Goal: Task Accomplishment & Management: Complete application form

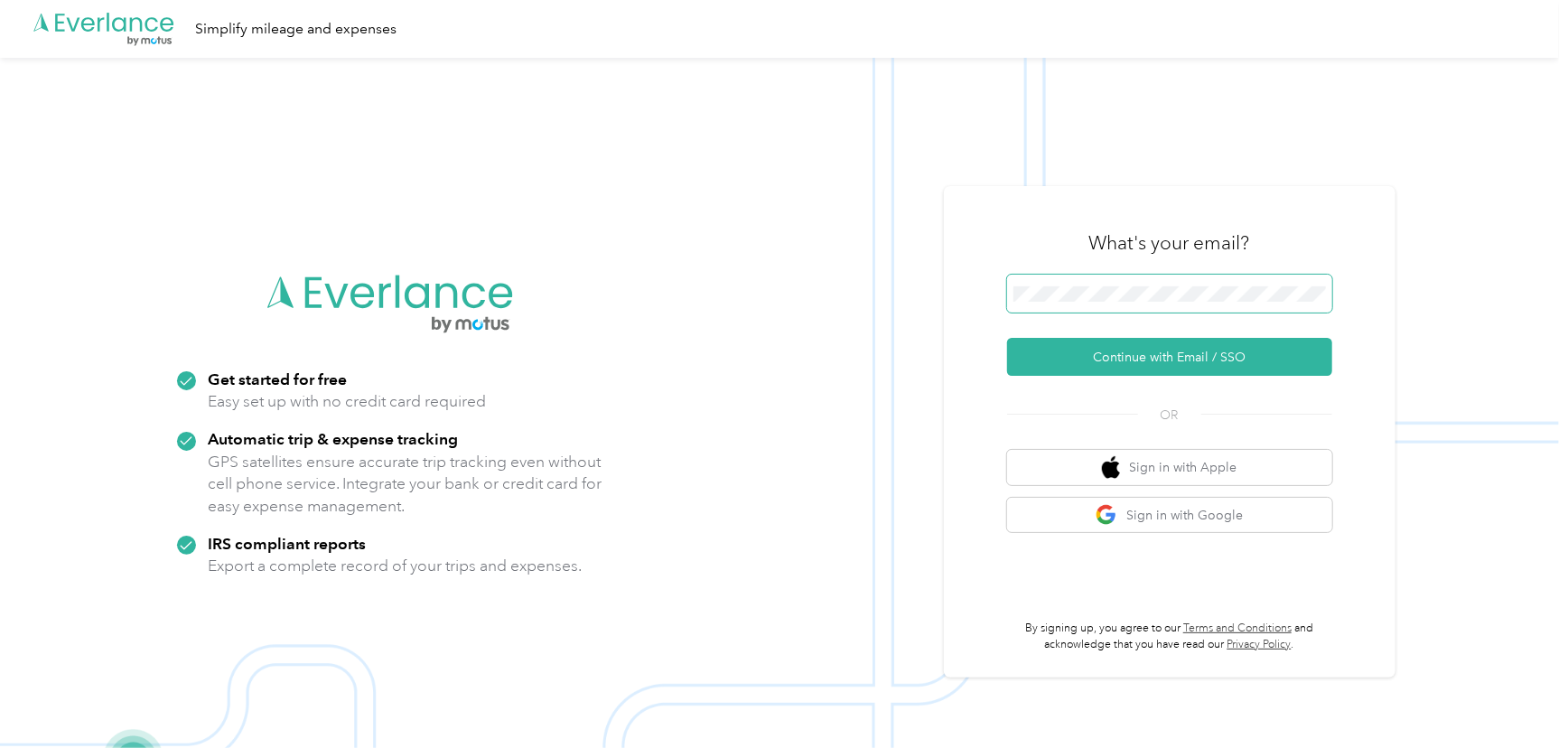
click at [1113, 304] on span at bounding box center [1170, 293] width 326 height 38
click at [1121, 280] on span at bounding box center [1170, 293] width 326 height 38
click at [1123, 285] on span at bounding box center [1170, 293] width 326 height 38
click at [1141, 352] on button "Continue with Email / SSO" at bounding box center [1170, 357] width 326 height 38
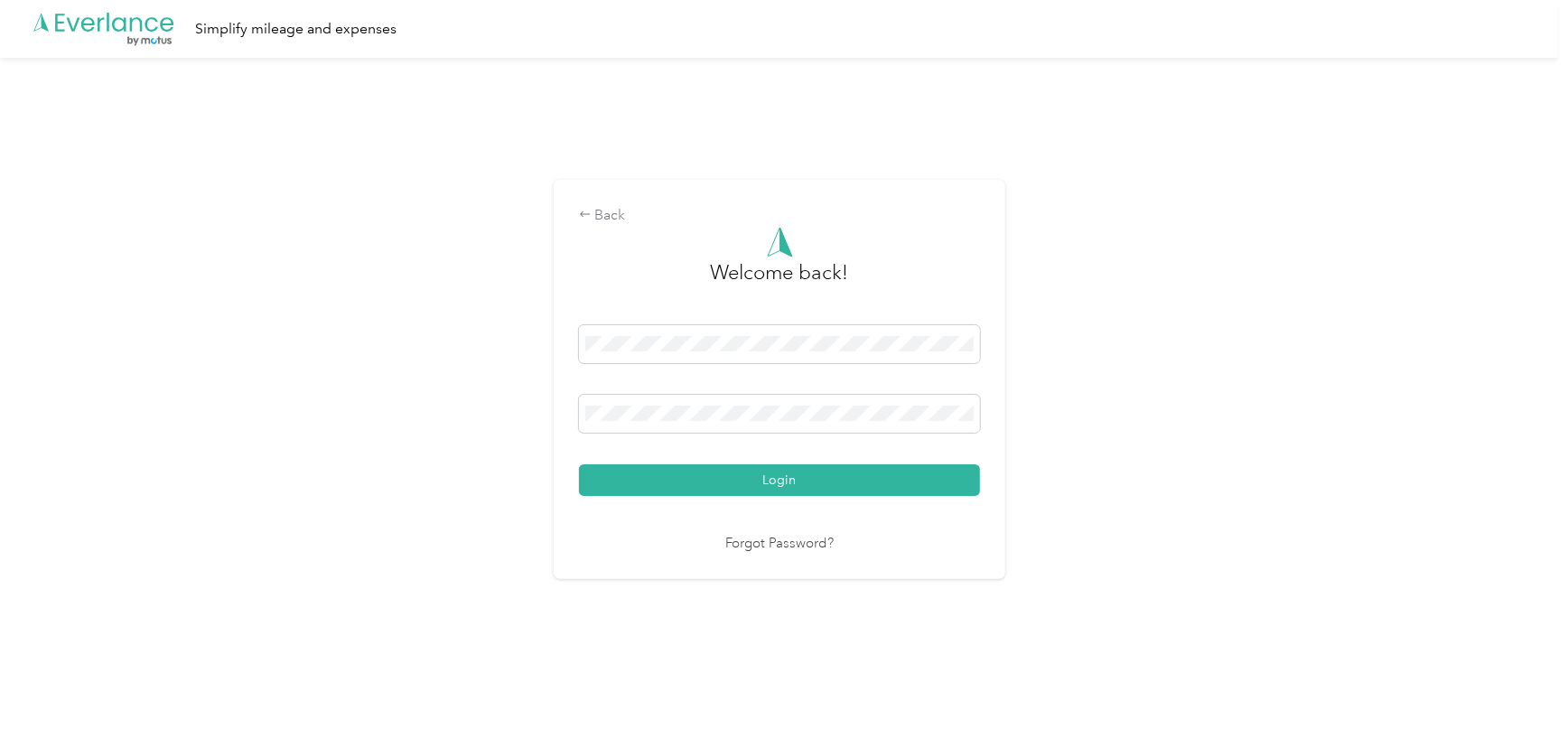
drag, startPoint x: 774, startPoint y: 489, endPoint x: 913, endPoint y: 433, distance: 149.9
click at [775, 488] on button "Login" at bounding box center [779, 480] width 401 height 32
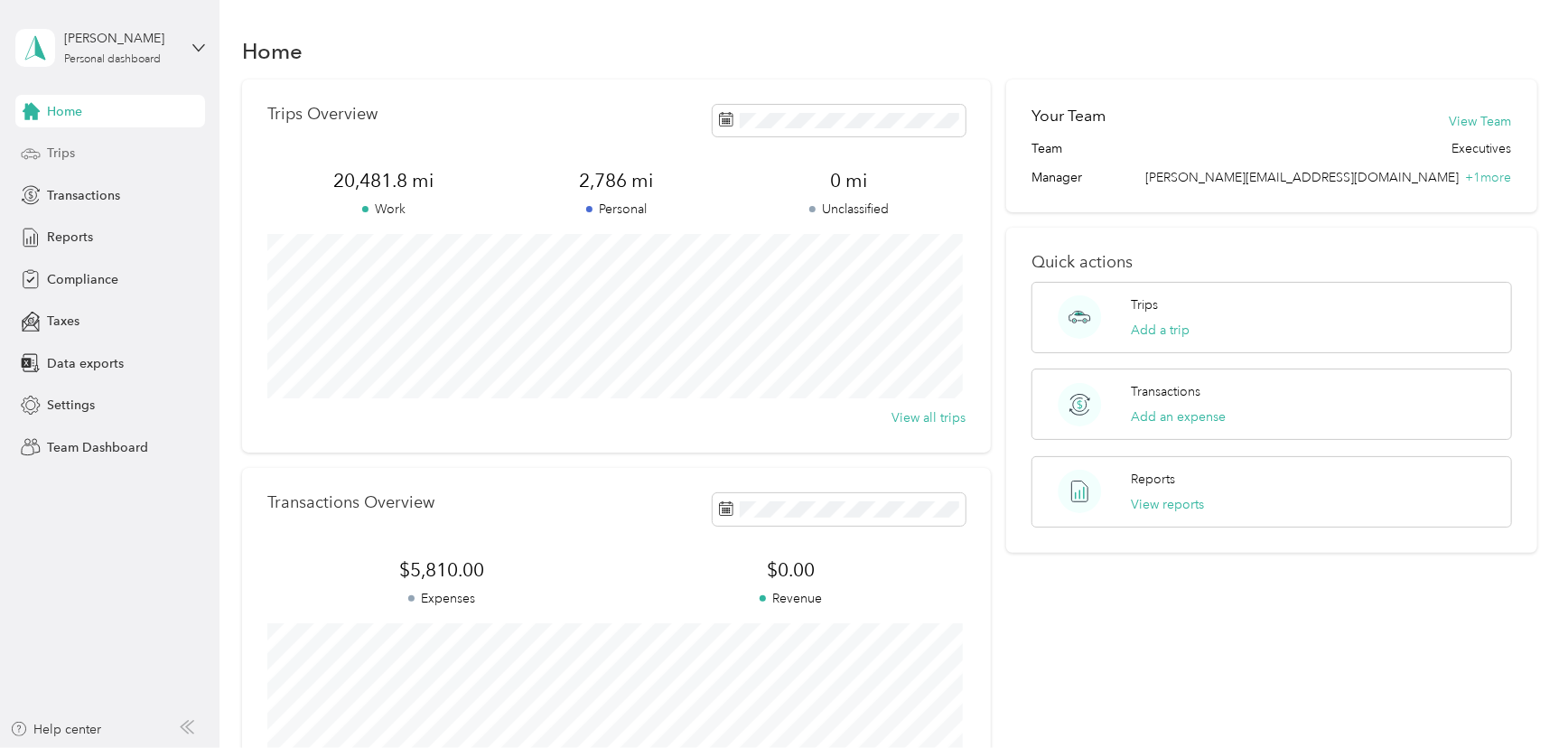
click at [54, 157] on span "Trips" at bounding box center [60, 153] width 28 height 19
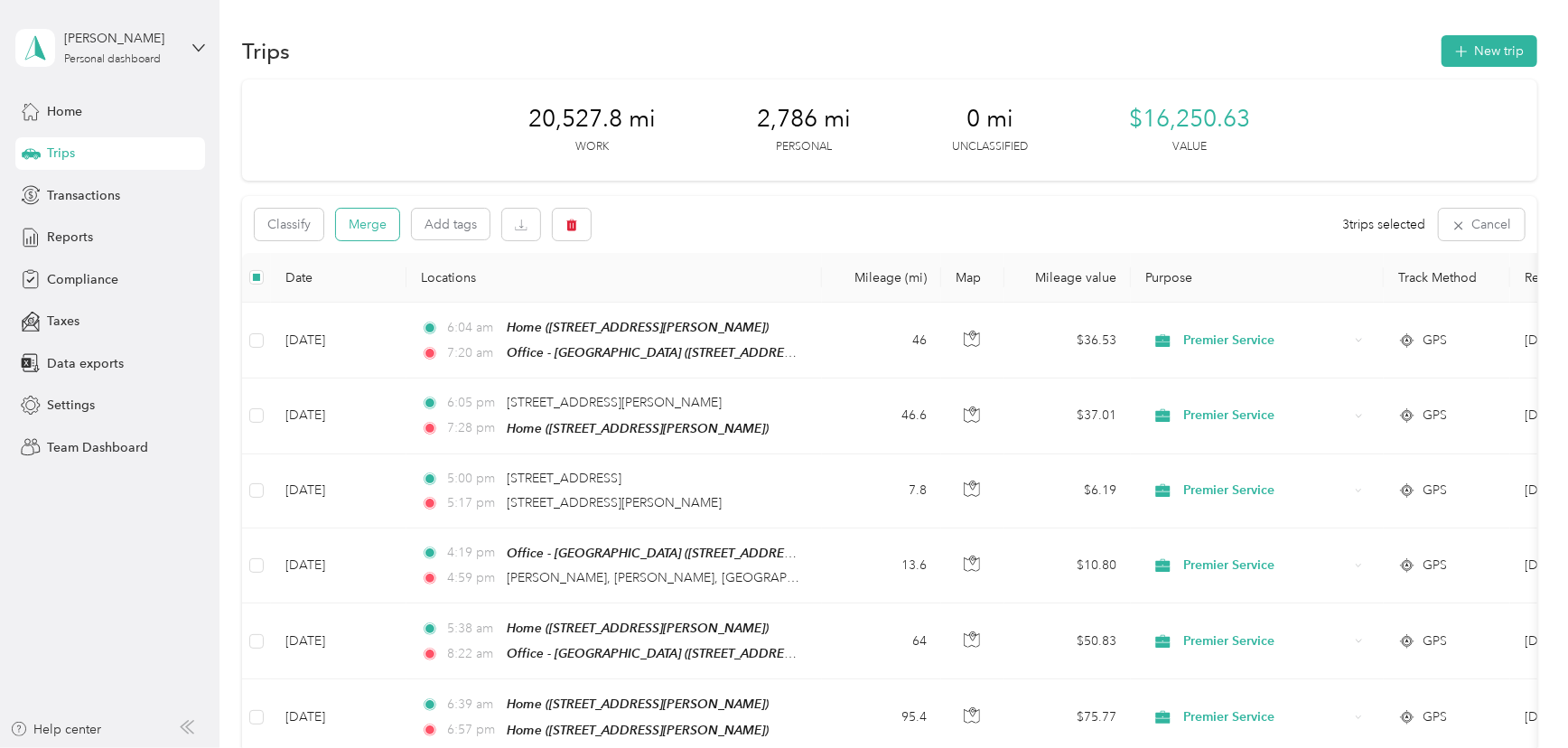
click at [364, 220] on button "Merge" at bounding box center [367, 224] width 63 height 32
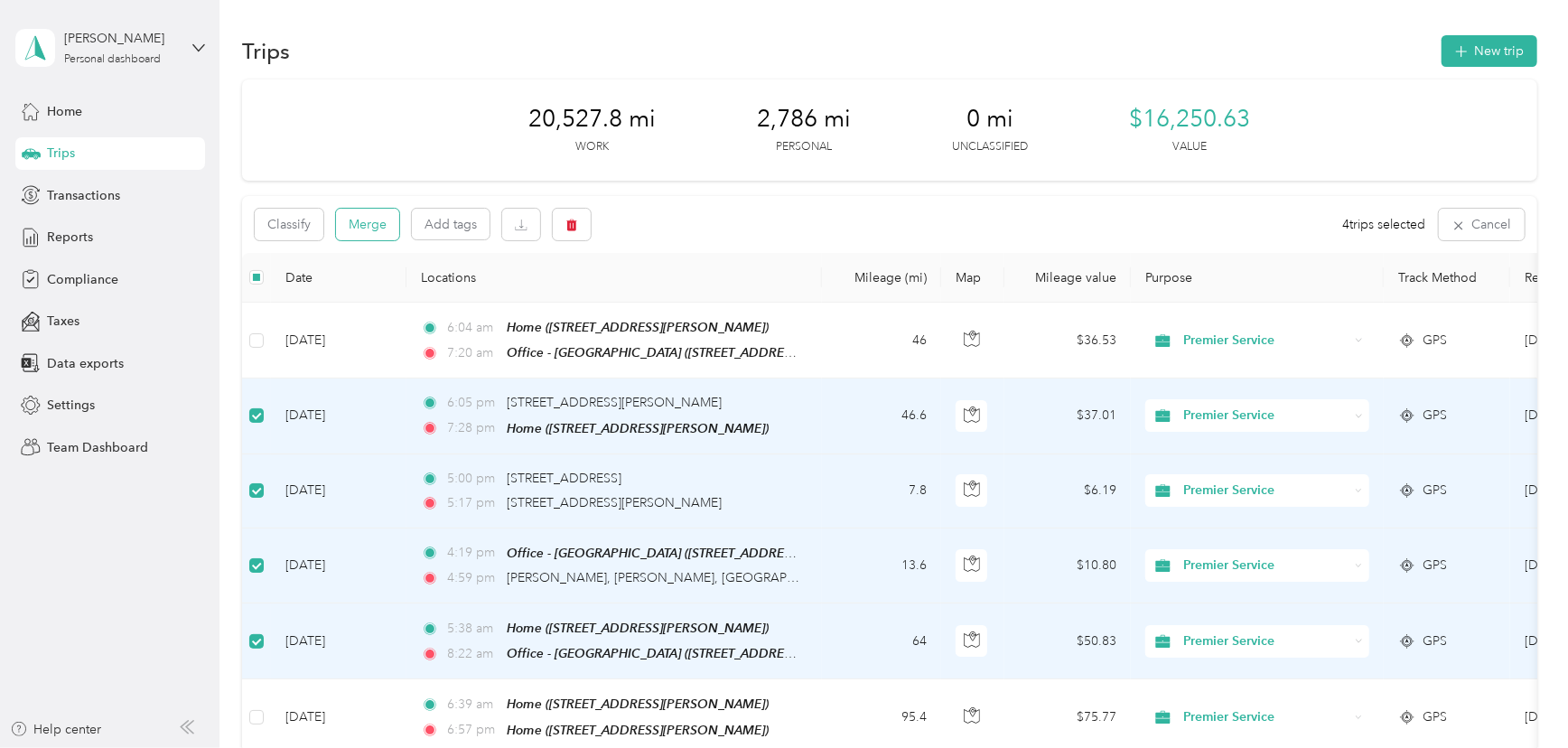
click at [350, 221] on button "Merge" at bounding box center [367, 224] width 63 height 32
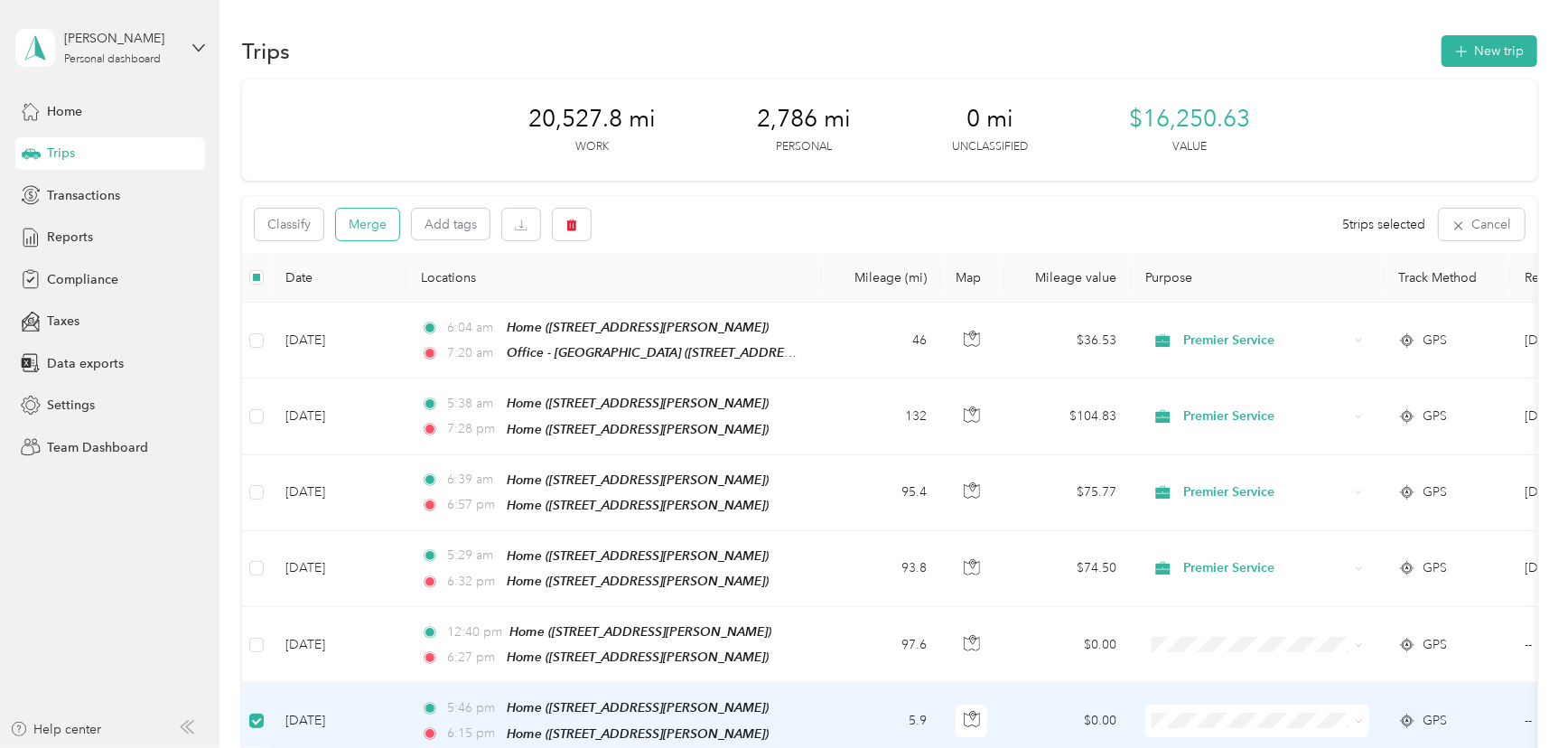
click at [354, 231] on button "Merge" at bounding box center [367, 224] width 63 height 32
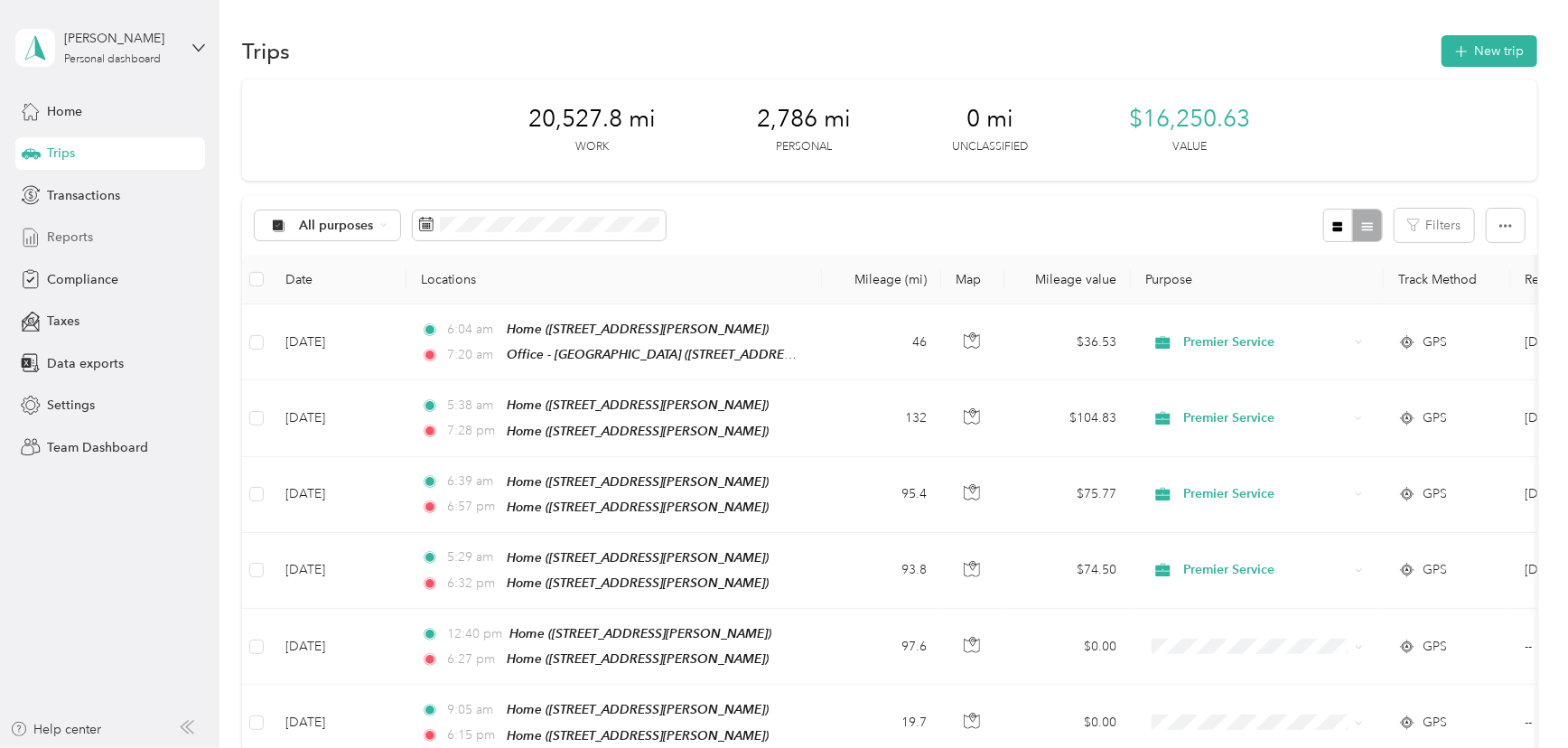
click at [50, 241] on span "Reports" at bounding box center [70, 237] width 47 height 19
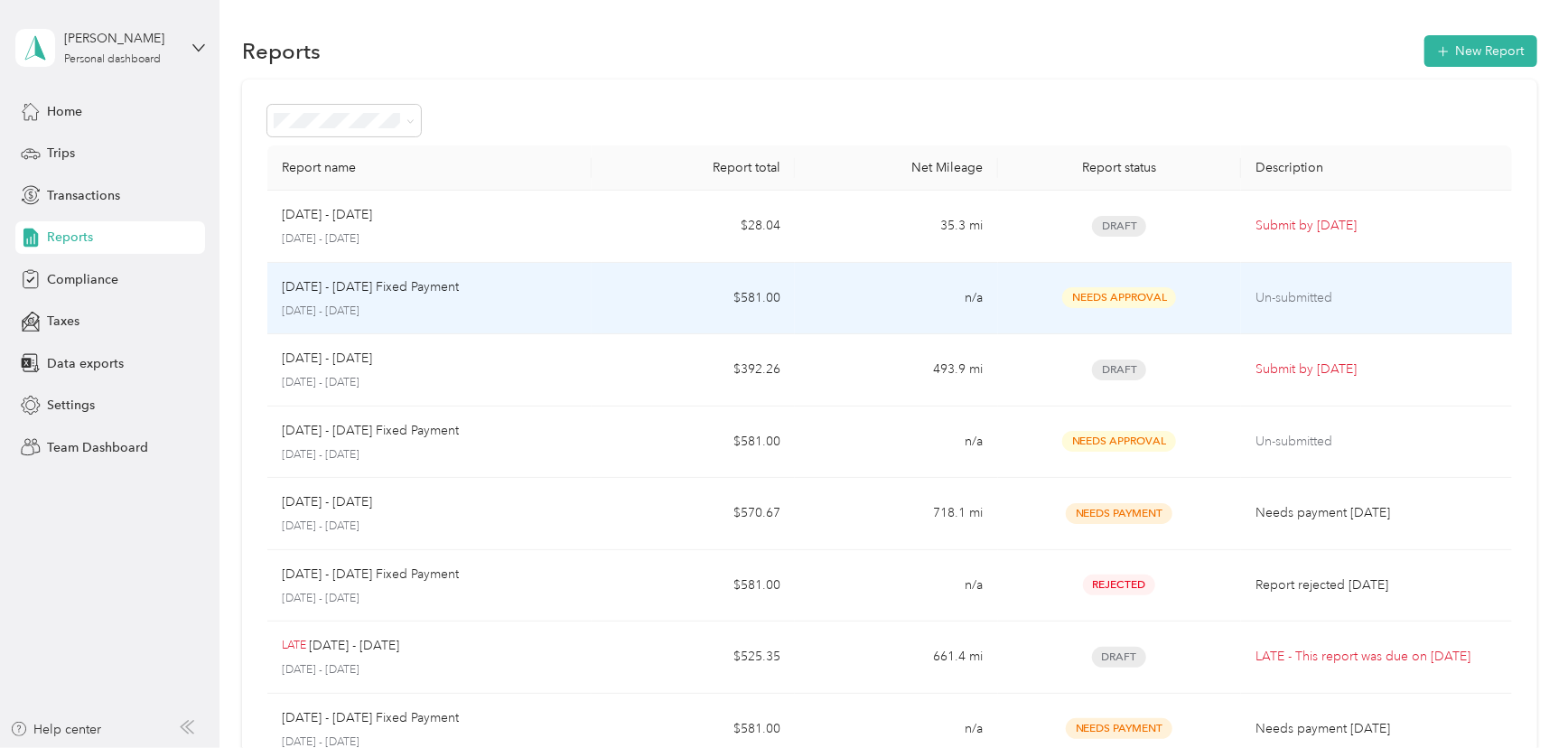
click at [855, 292] on td "n/a" at bounding box center [896, 298] width 204 height 73
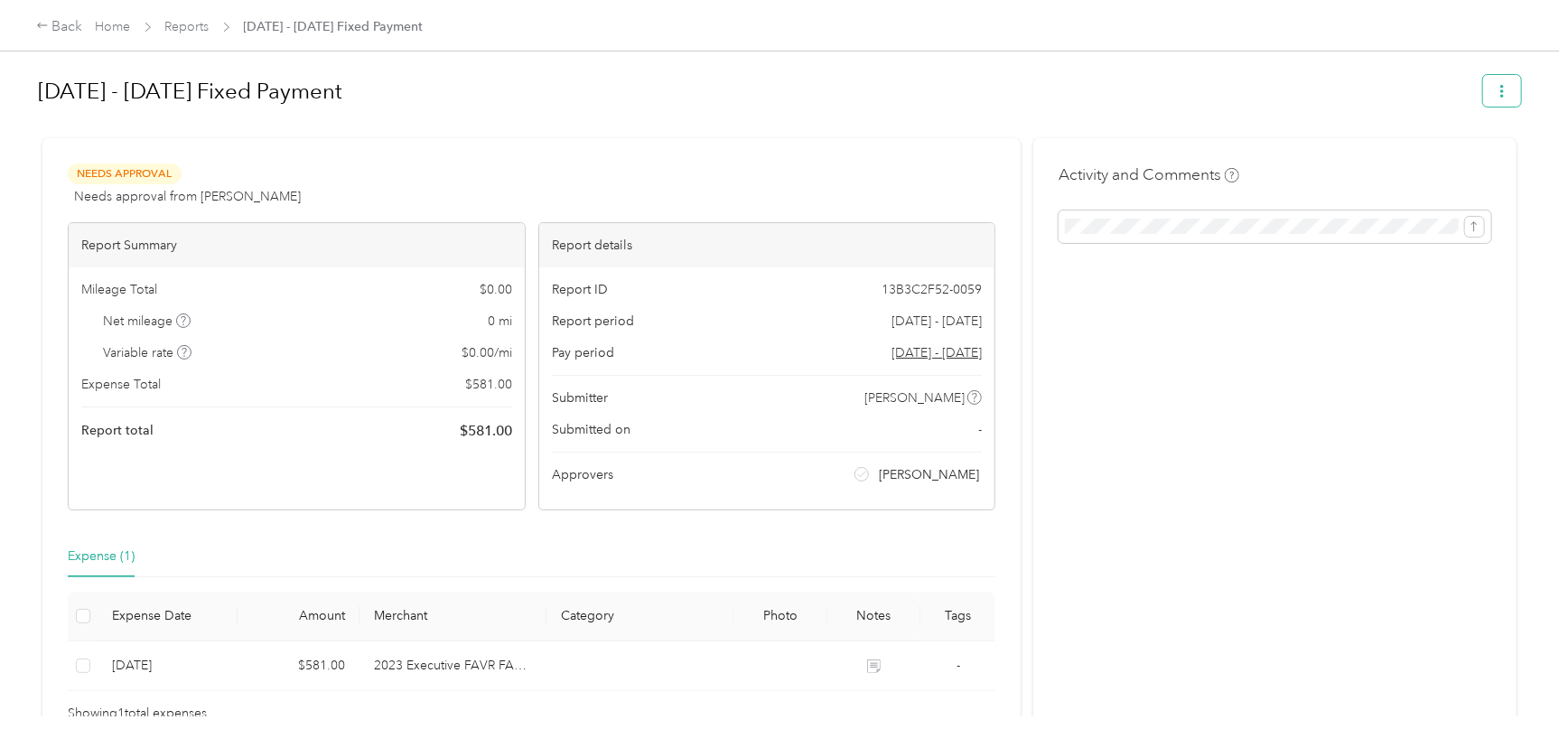
click at [1509, 82] on button "button" at bounding box center [1501, 90] width 38 height 32
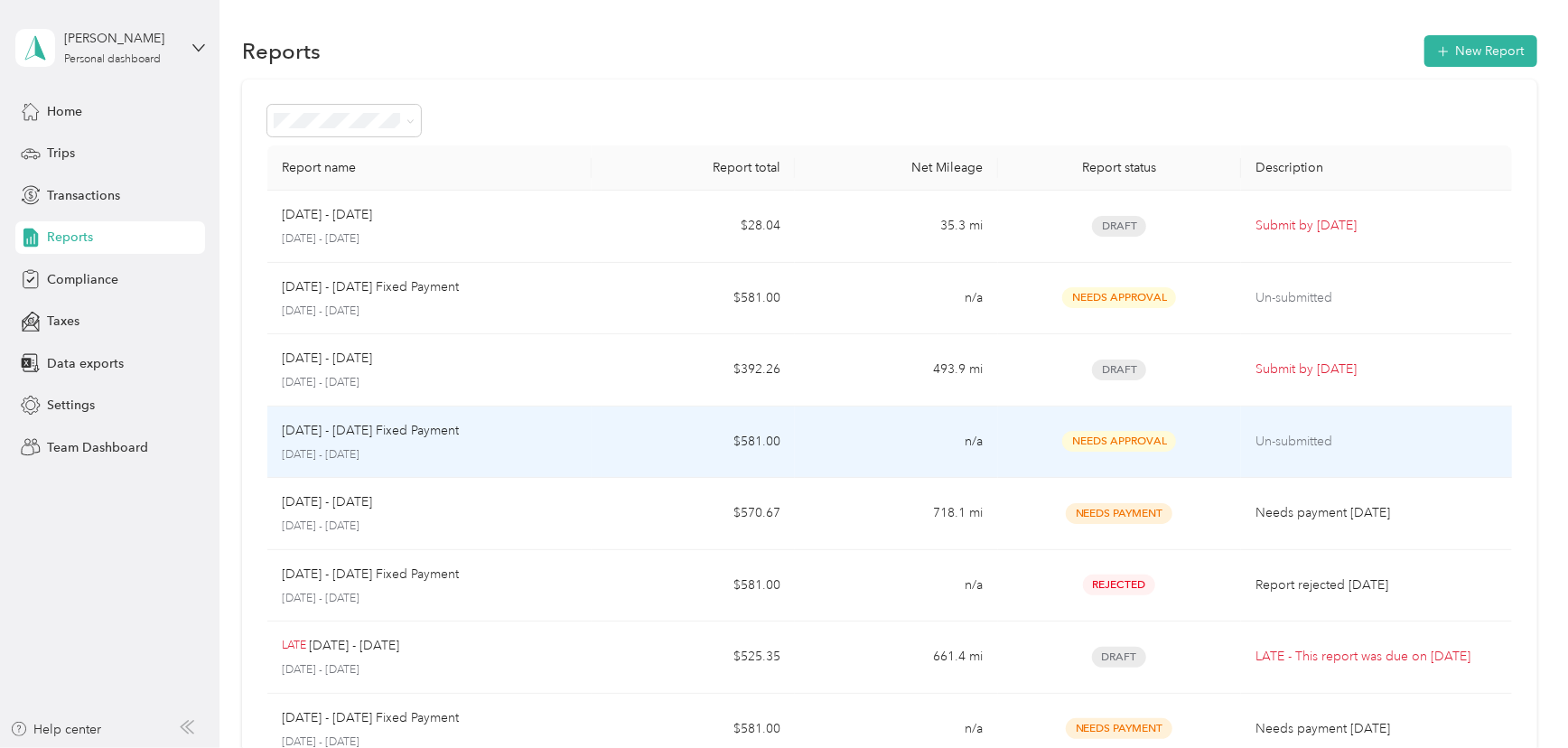
click at [343, 433] on p "[DATE] - [DATE] Fixed Payment" at bounding box center [370, 430] width 177 height 20
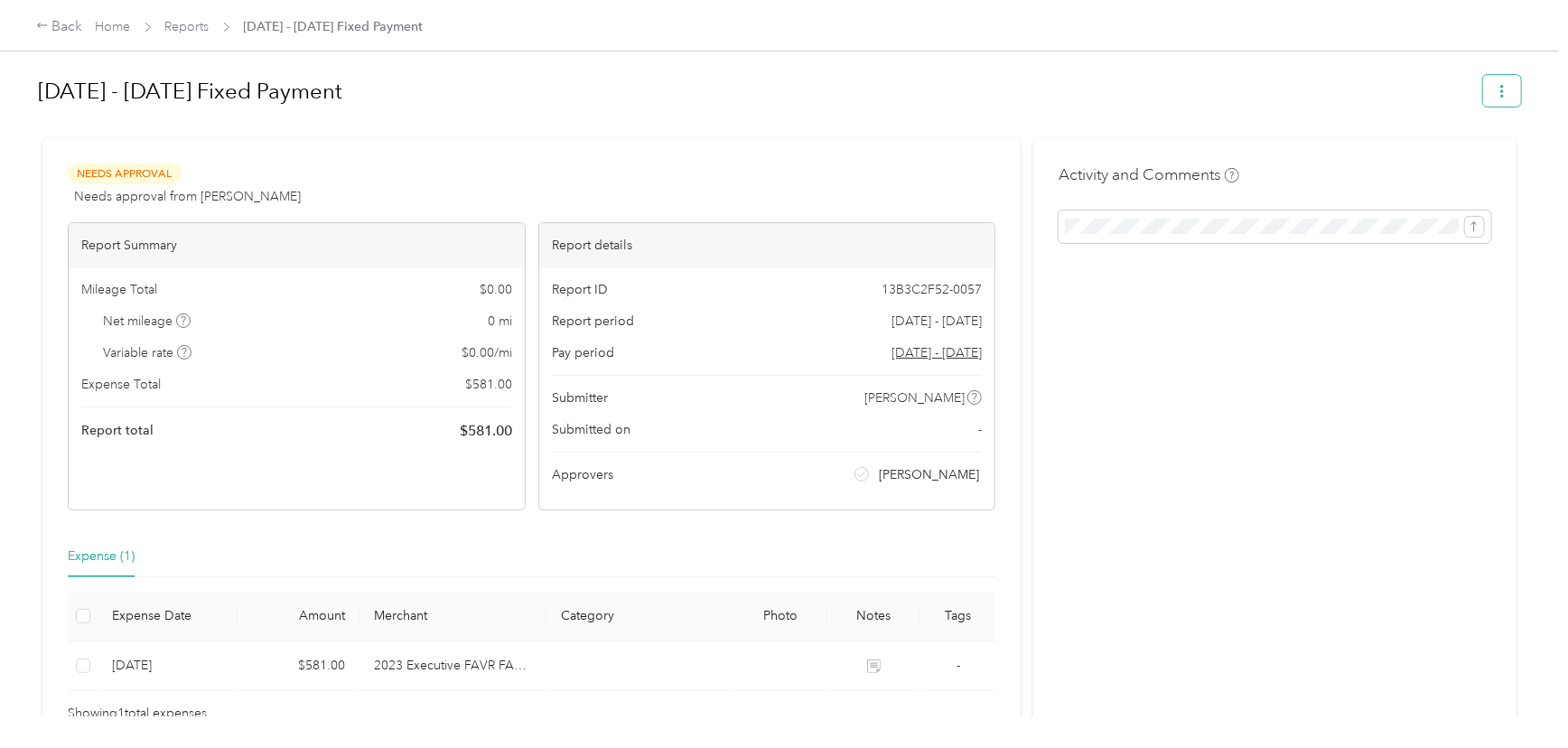
click at [1497, 90] on icon "button" at bounding box center [1501, 91] width 13 height 13
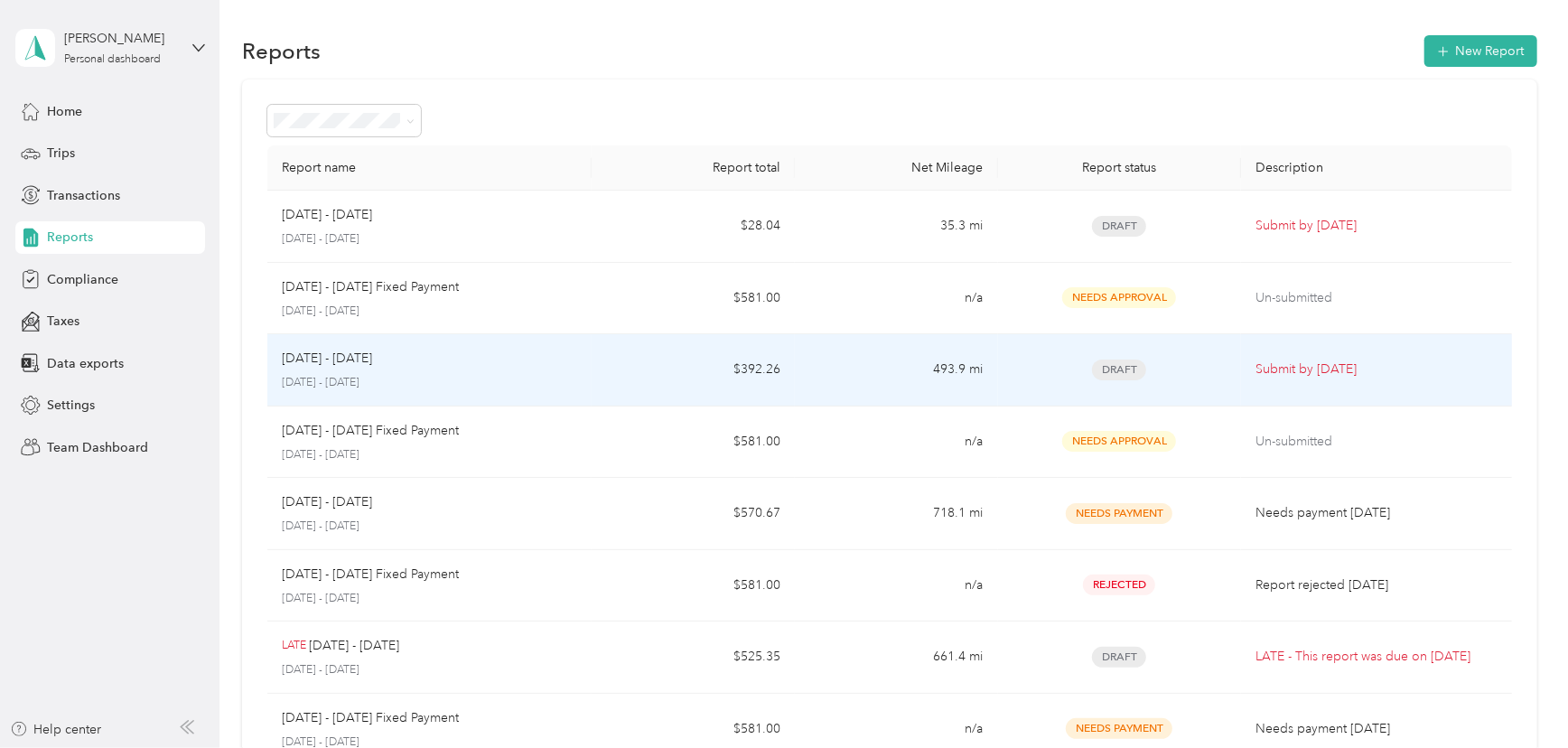
click at [326, 363] on p "[DATE] - [DATE]" at bounding box center [327, 358] width 90 height 20
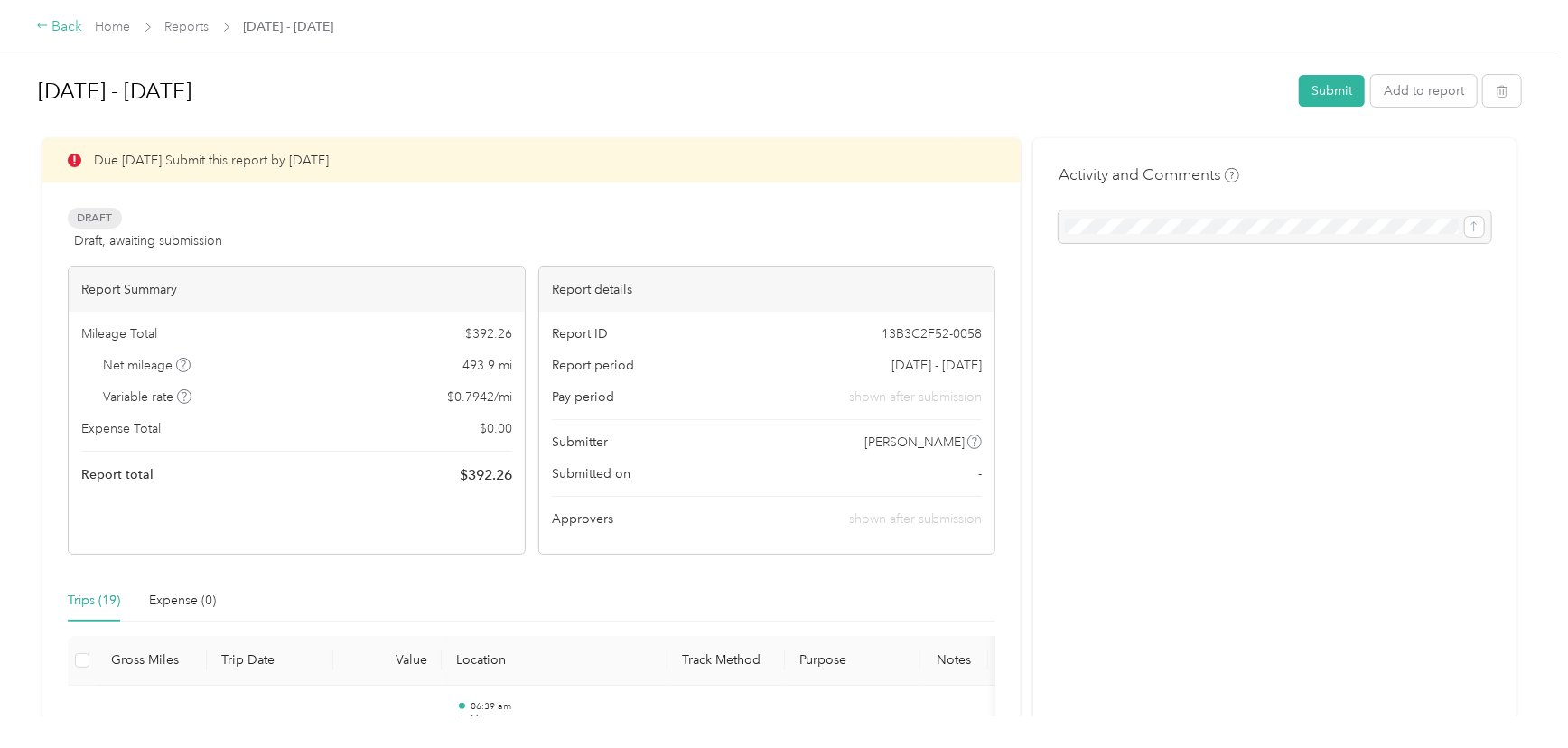
click at [47, 26] on icon at bounding box center [42, 25] width 13 height 13
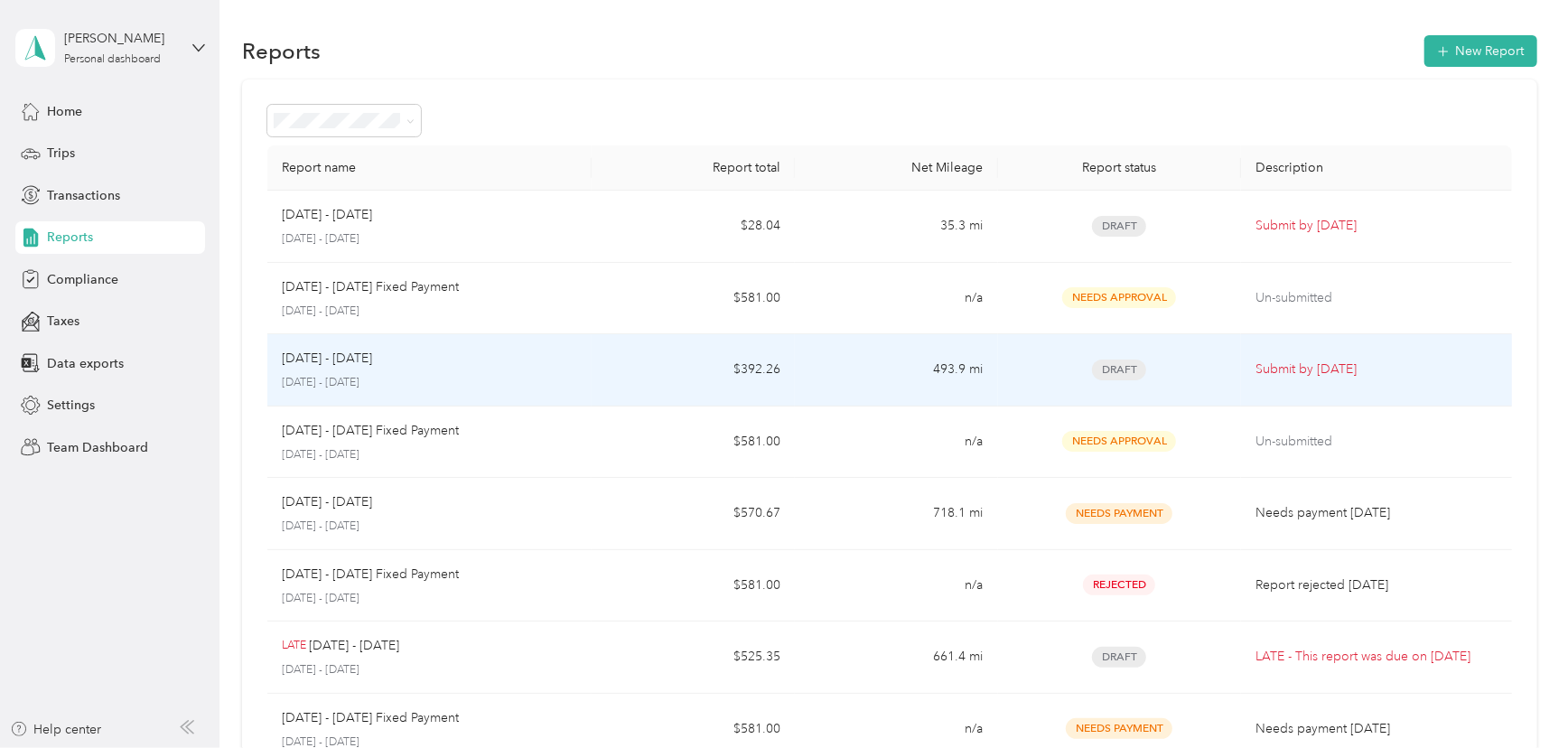
click at [316, 352] on p "[DATE] - [DATE]" at bounding box center [327, 358] width 90 height 20
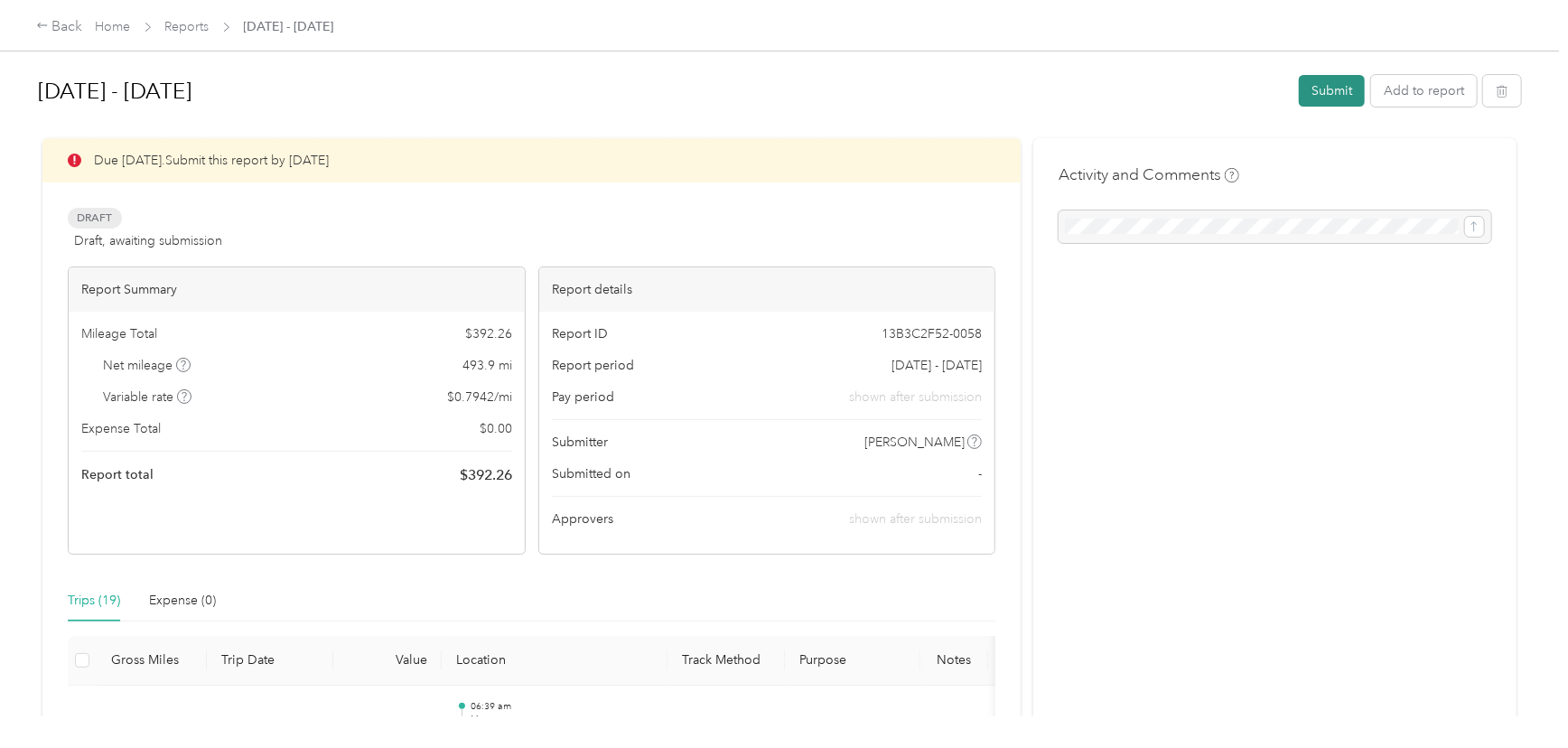
click at [1344, 86] on button "Submit" at bounding box center [1332, 90] width 66 height 32
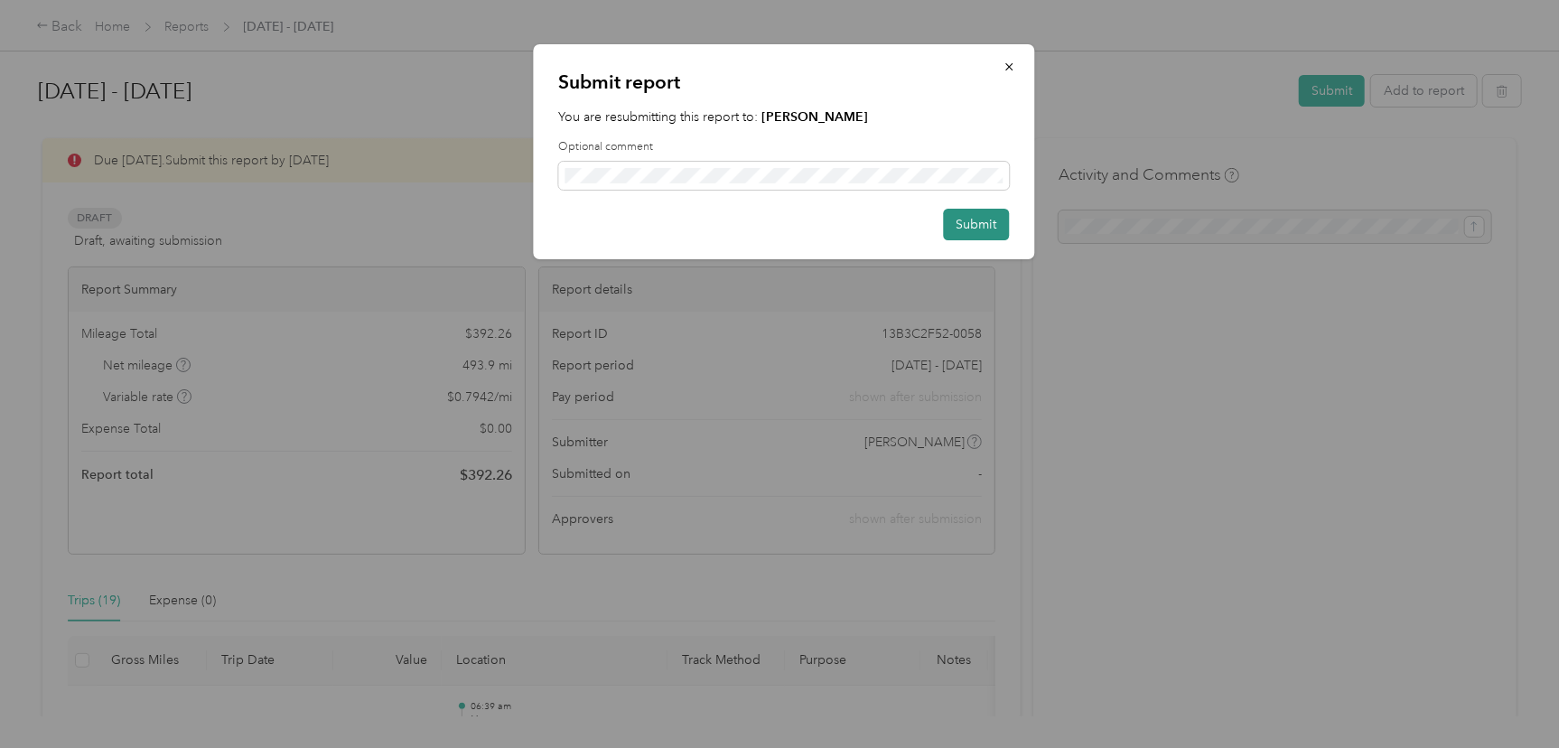
click at [1000, 212] on button "Submit" at bounding box center [977, 224] width 66 height 32
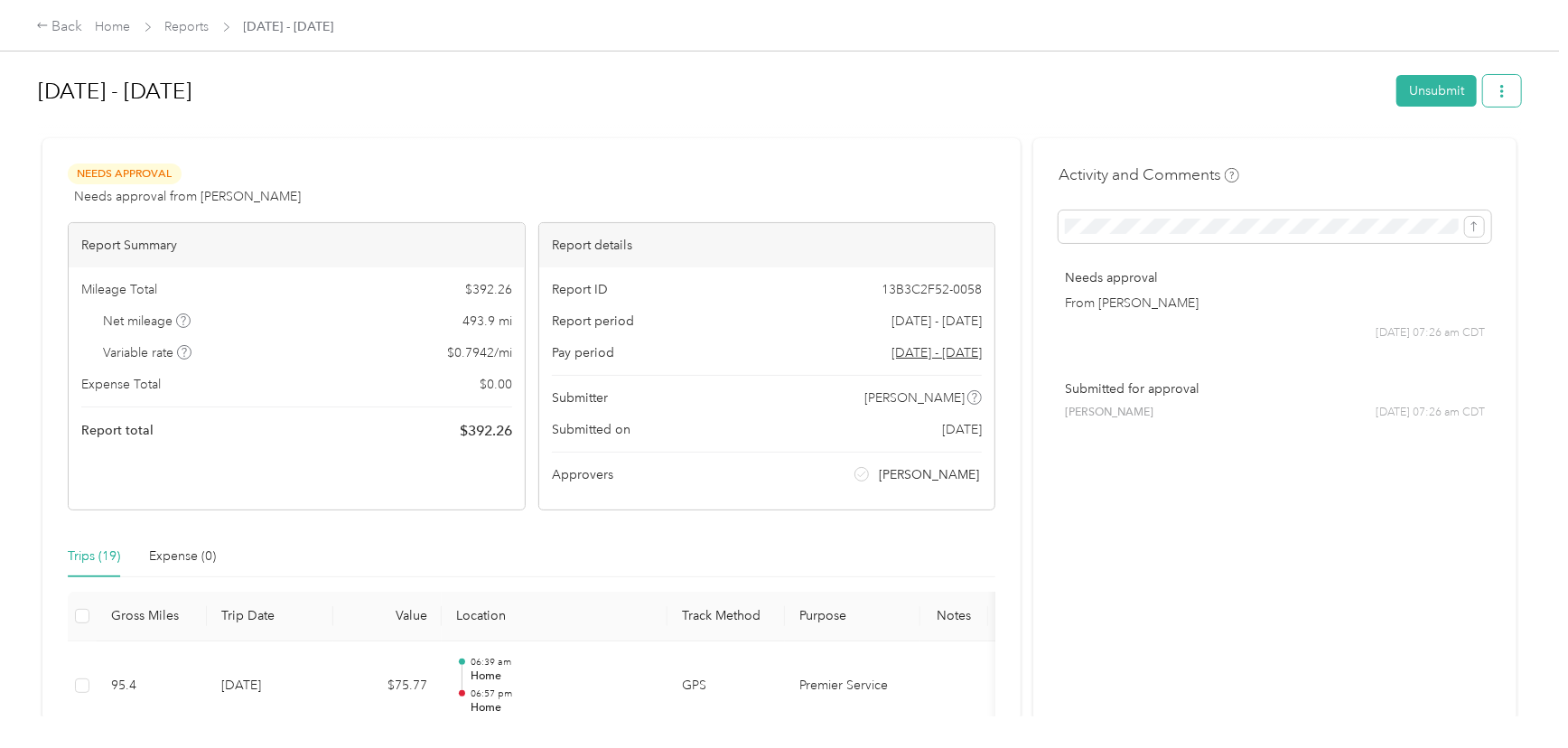
click at [1487, 90] on button "button" at bounding box center [1501, 90] width 38 height 32
click at [1458, 152] on span "Download" at bounding box center [1448, 158] width 60 height 19
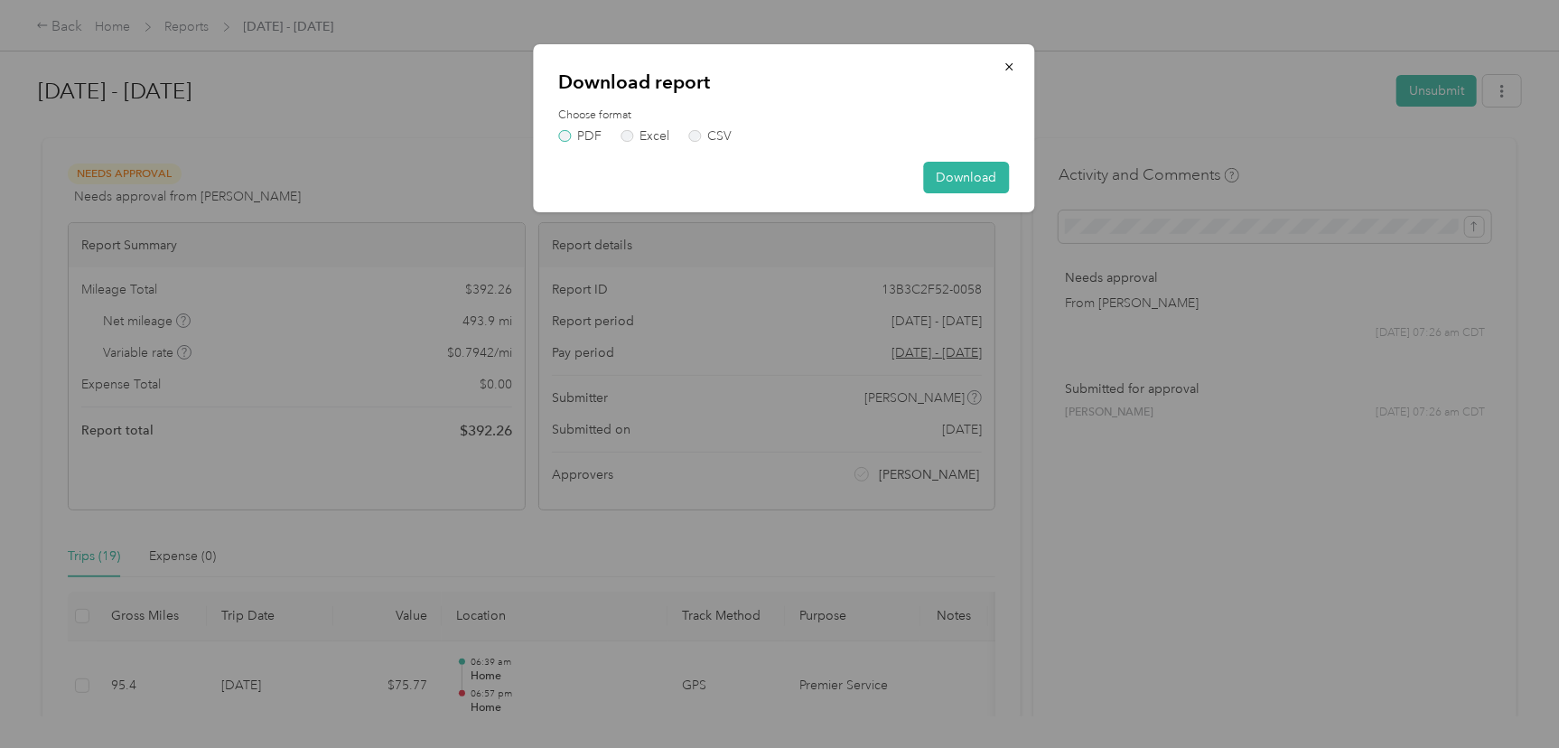
click at [563, 139] on label "PDF" at bounding box center [580, 136] width 44 height 13
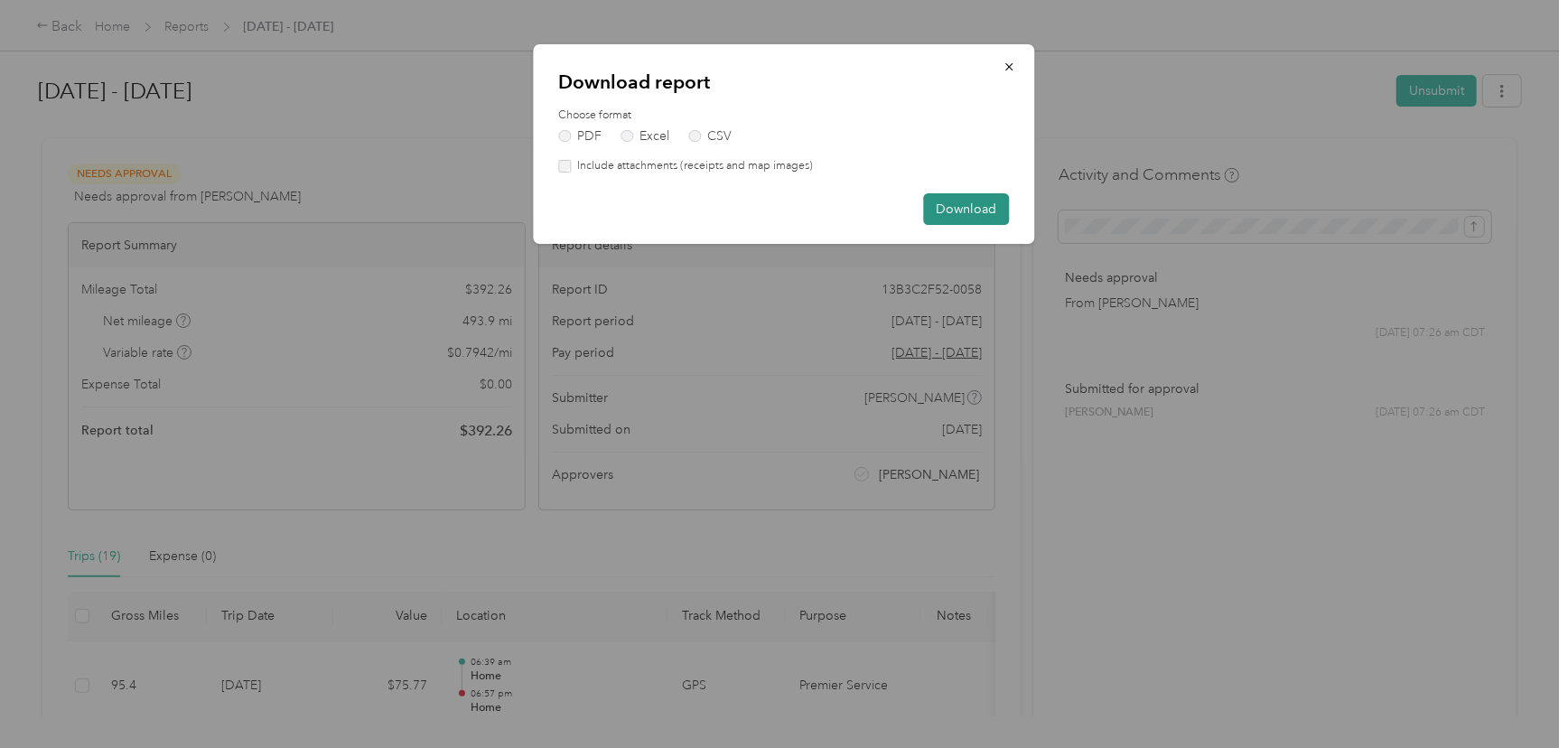
click at [995, 212] on button "Download" at bounding box center [966, 208] width 86 height 32
